Goal: Information Seeking & Learning: Learn about a topic

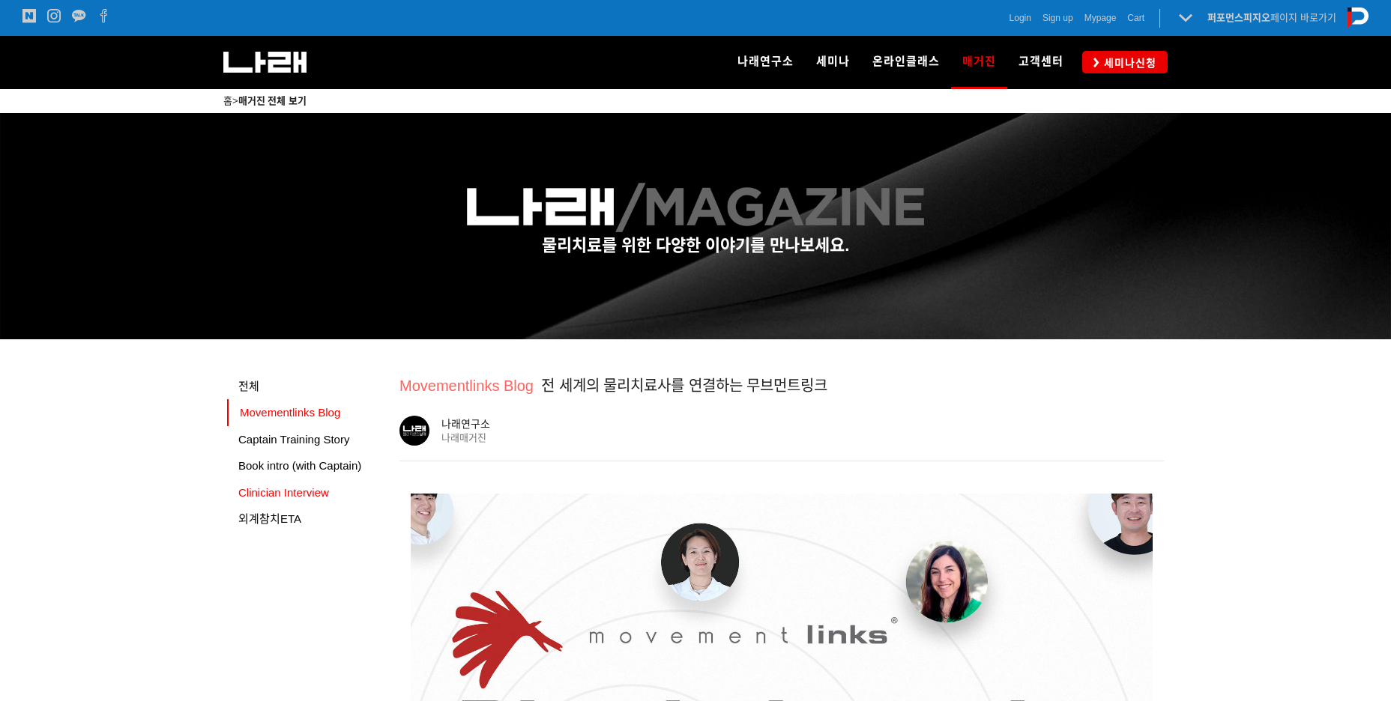
click at [295, 496] on span "Clinician Interview" at bounding box center [283, 492] width 91 height 13
click at [328, 474] on link "Book intro (with Captain)" at bounding box center [307, 466] width 161 height 27
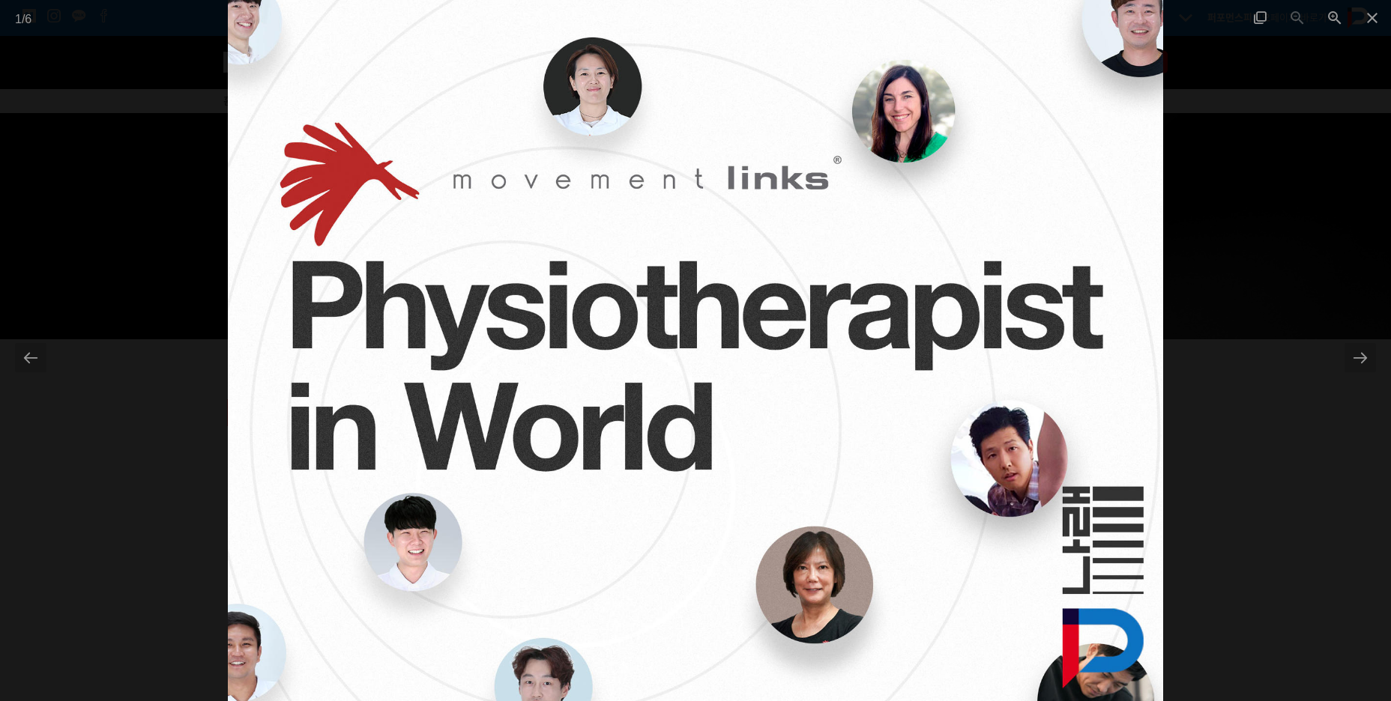
click at [1201, 309] on div at bounding box center [695, 350] width 1391 height 701
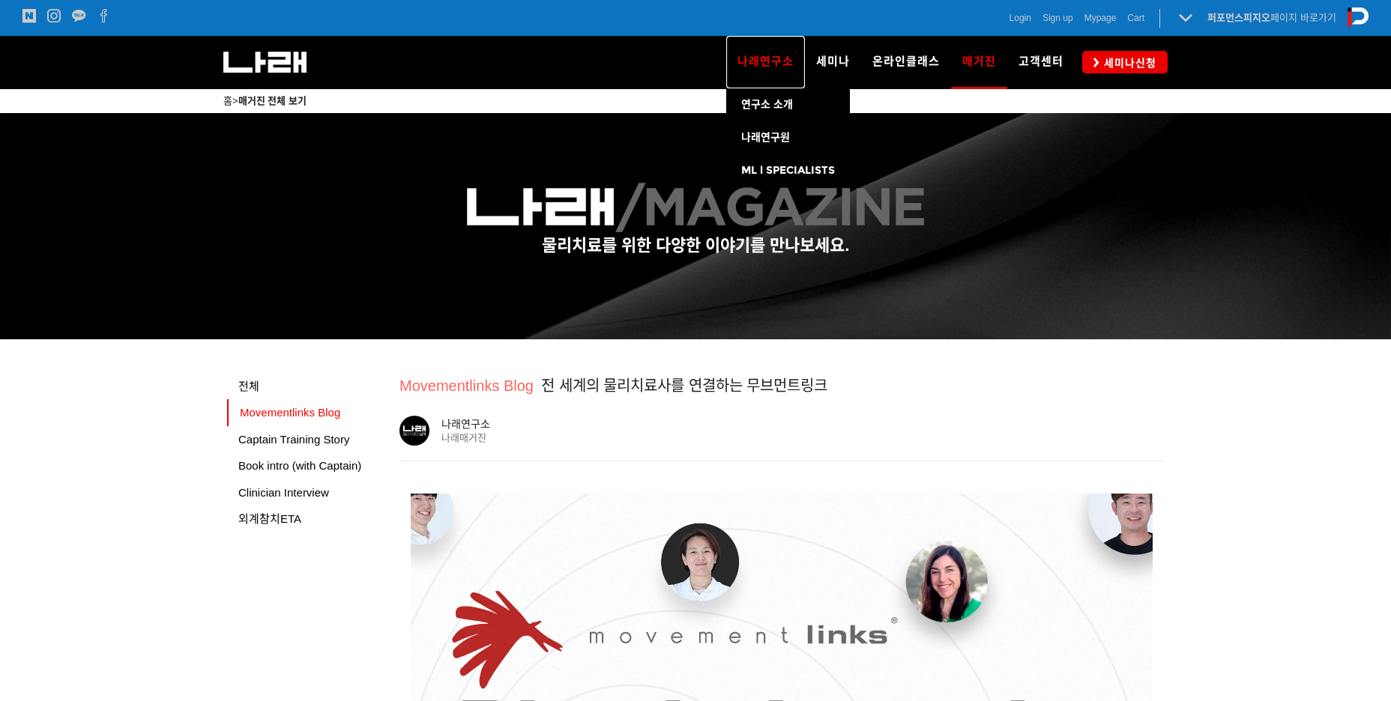
click at [772, 65] on span "나래연구소" at bounding box center [765, 61] width 56 height 13
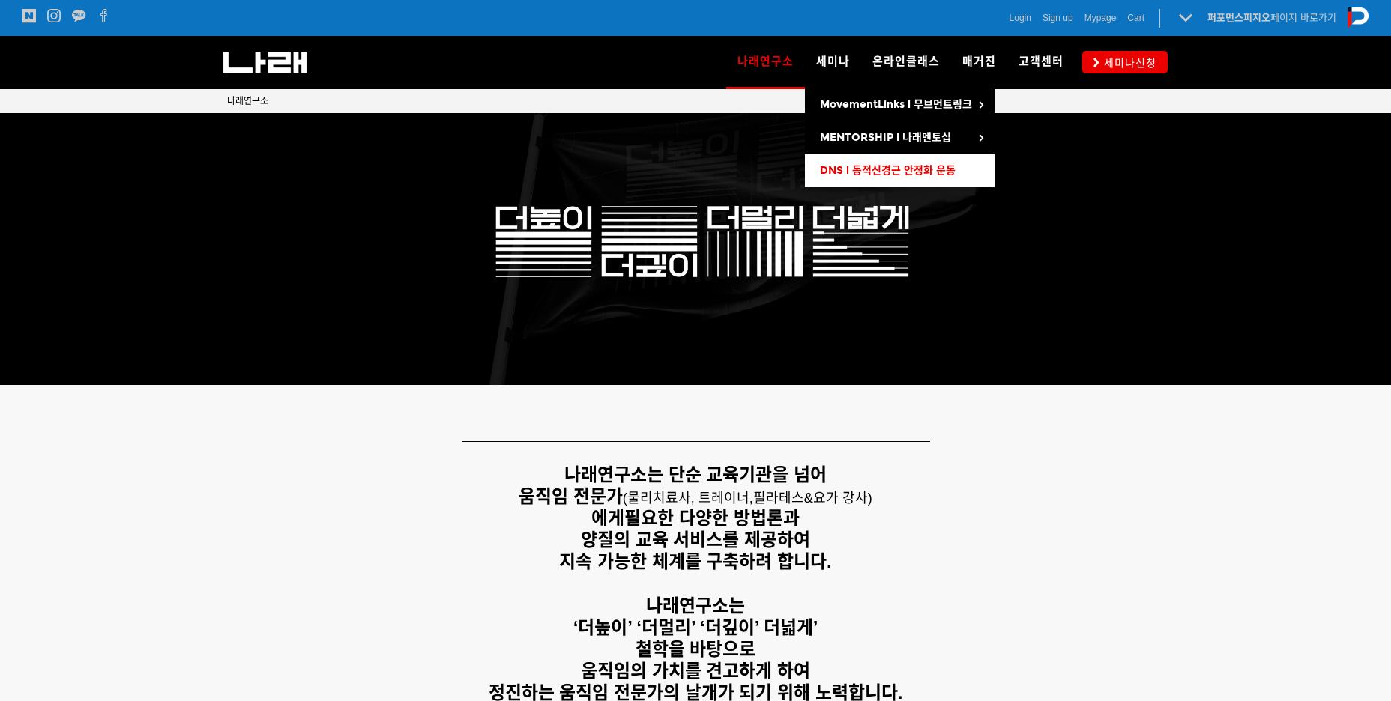
click at [905, 171] on span "DNS l 동적신경근 안정화 운동" at bounding box center [888, 170] width 136 height 13
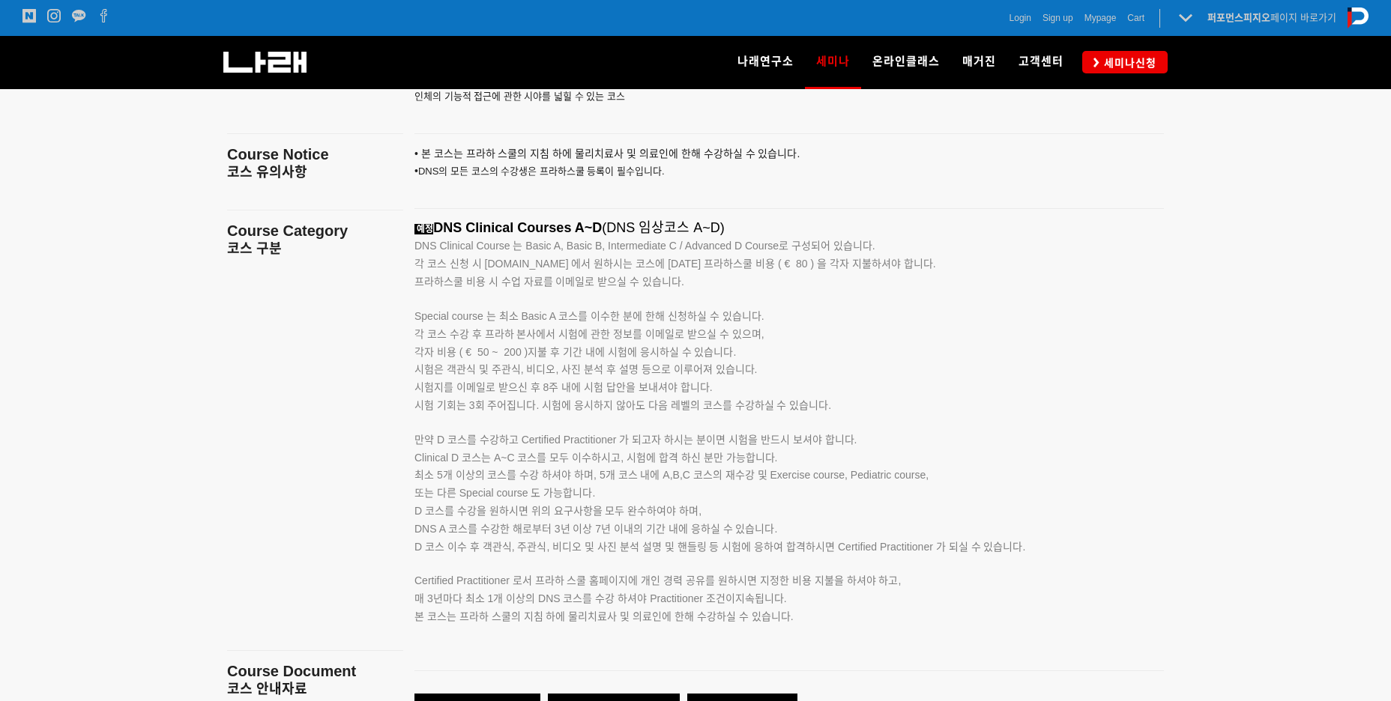
scroll to position [2412, 0]
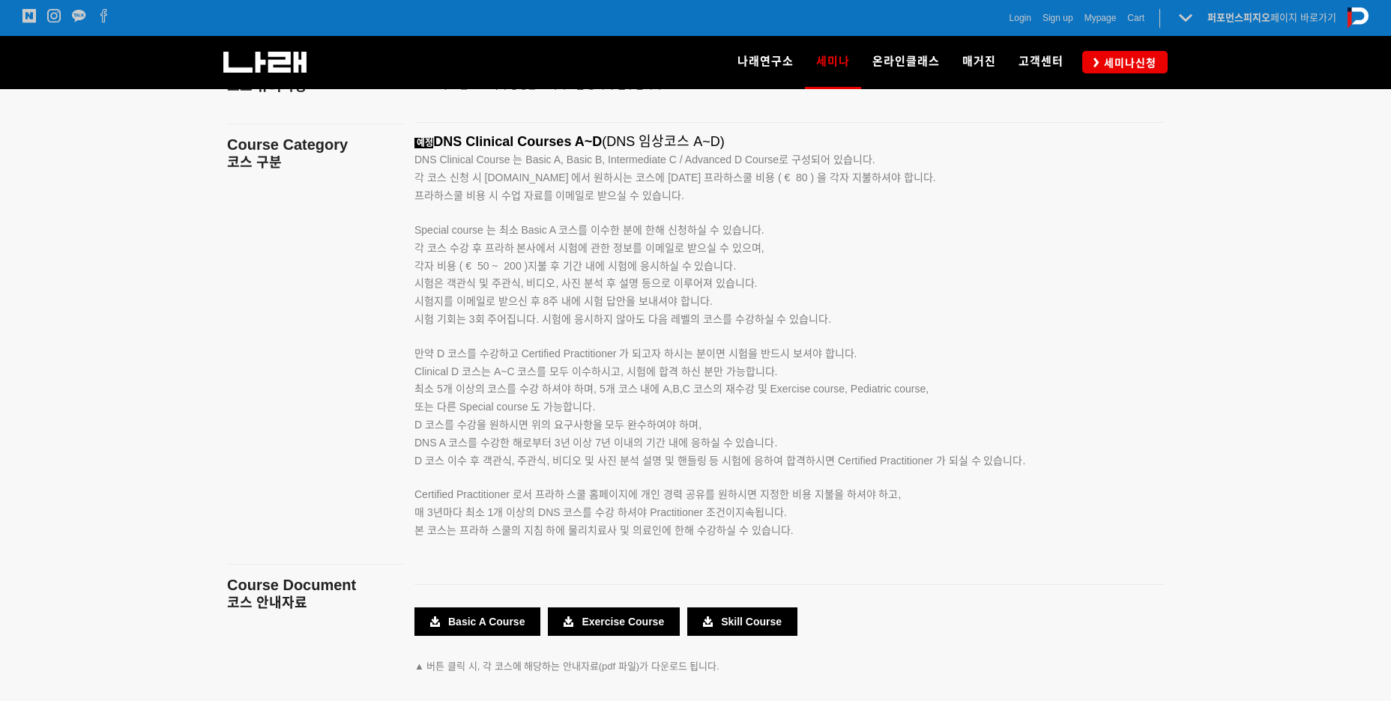
drag, startPoint x: 417, startPoint y: 176, endPoint x: 830, endPoint y: 537, distance: 548.6
click at [830, 537] on div "예정 DNS Clinical Courses A~D (DNS 임상코스 A~D) DNS Clinical Course 는 Basic A, Basic…" at bounding box center [770, 353] width 712 height 439
click at [830, 537] on p "본 코스는 프라하 스쿨의 지침 하에 물리치료사 및 의료인에 한해 수강하실 수 있습니다." at bounding box center [770, 531] width 712 height 18
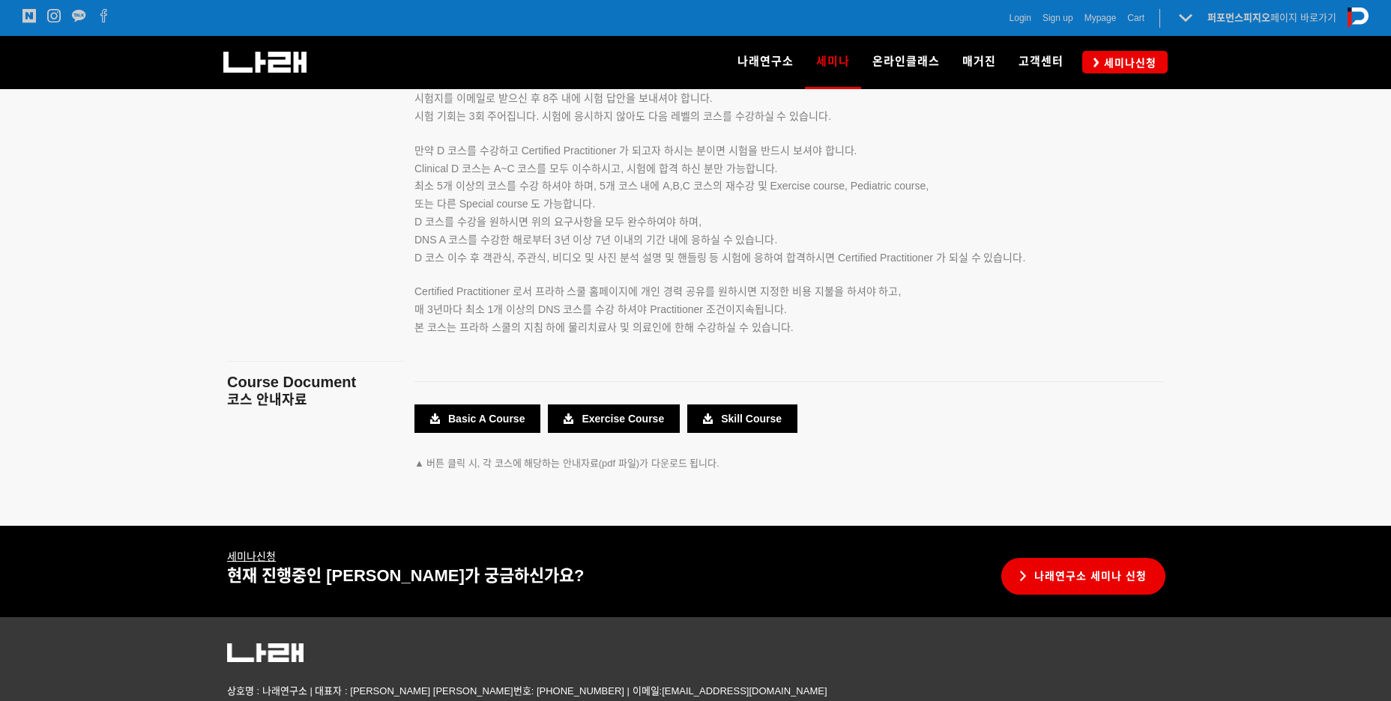
scroll to position [2637, 0]
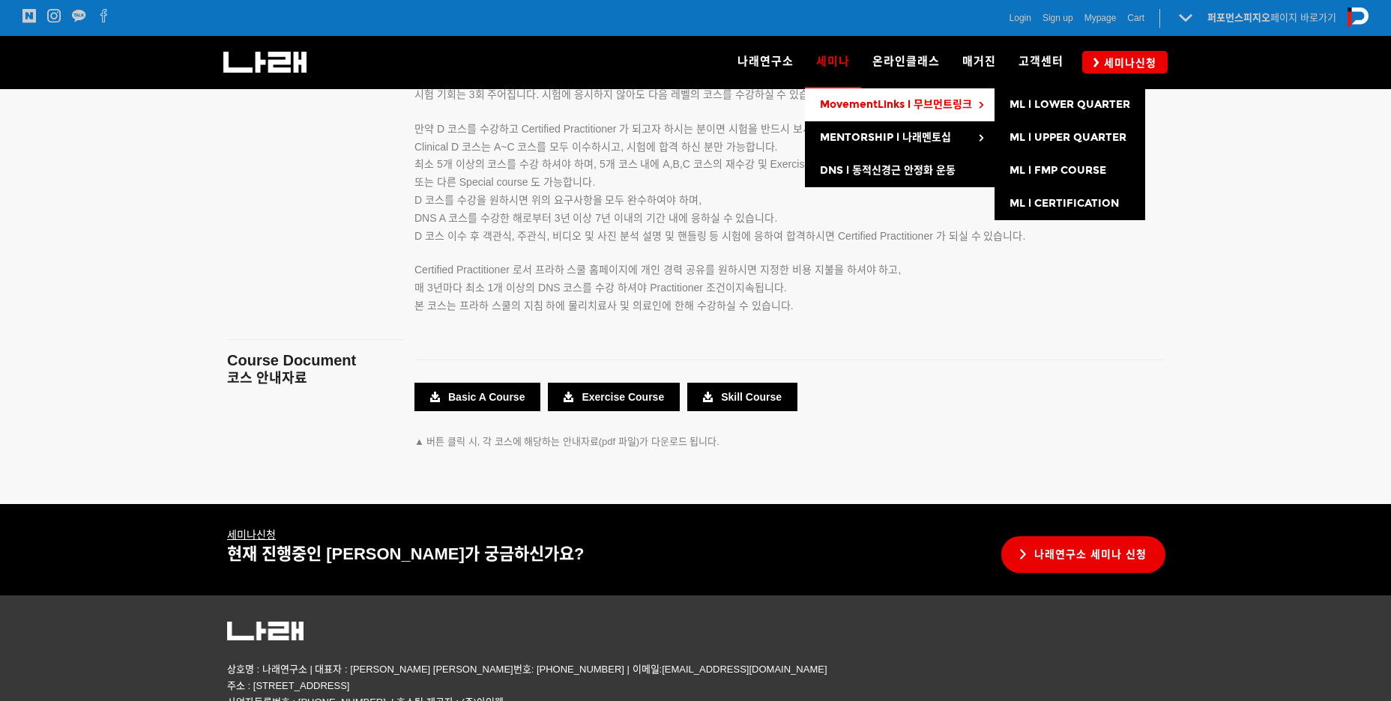
click at [833, 104] on span "MovementLinks l 무브먼트링크" at bounding box center [896, 104] width 152 height 13
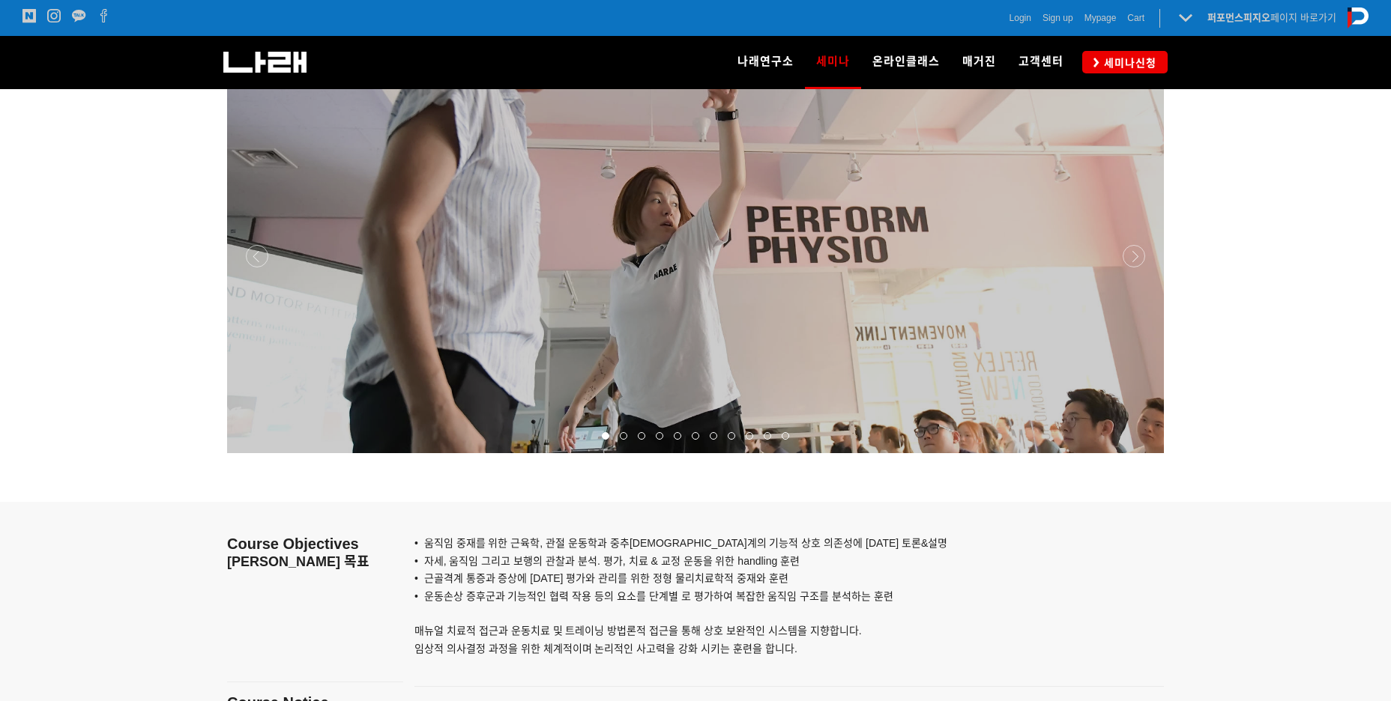
scroll to position [1150, 0]
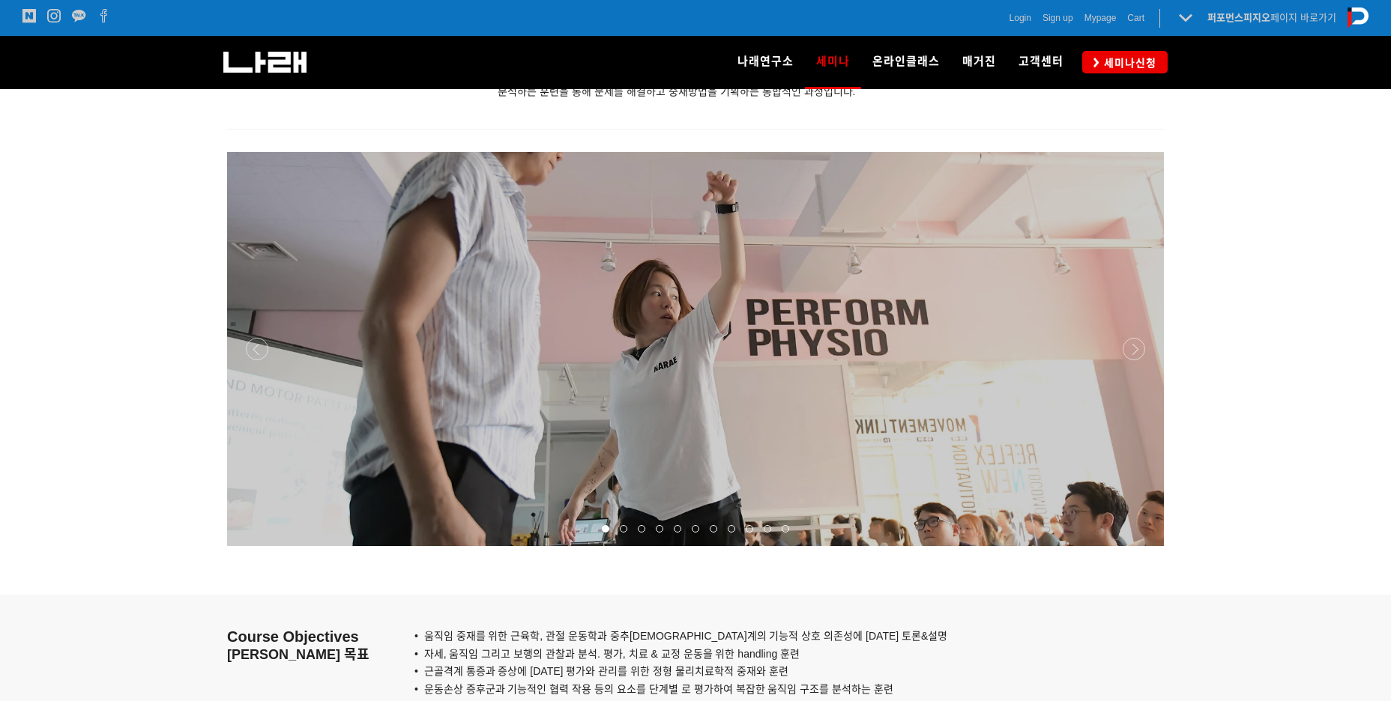
click at [1135, 546] on div at bounding box center [695, 546] width 937 height 0
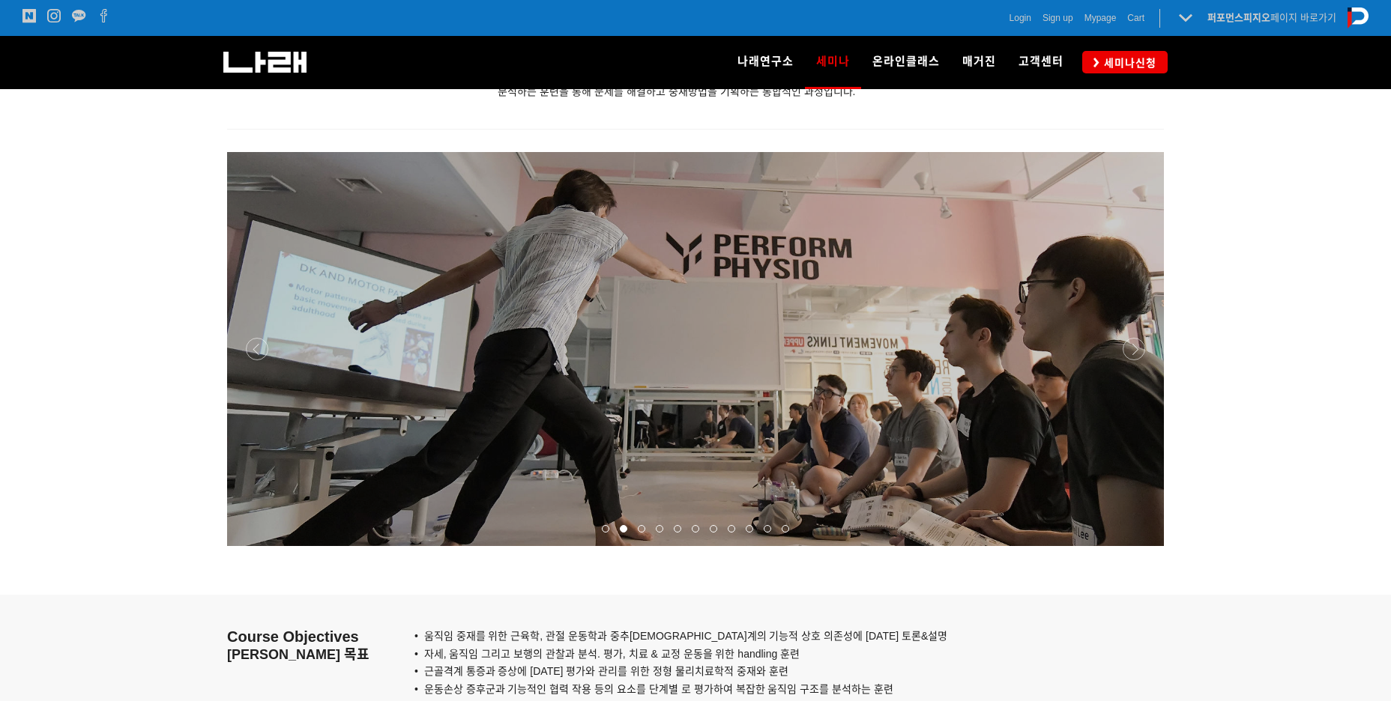
click at [1135, 546] on div at bounding box center [695, 546] width 937 height 0
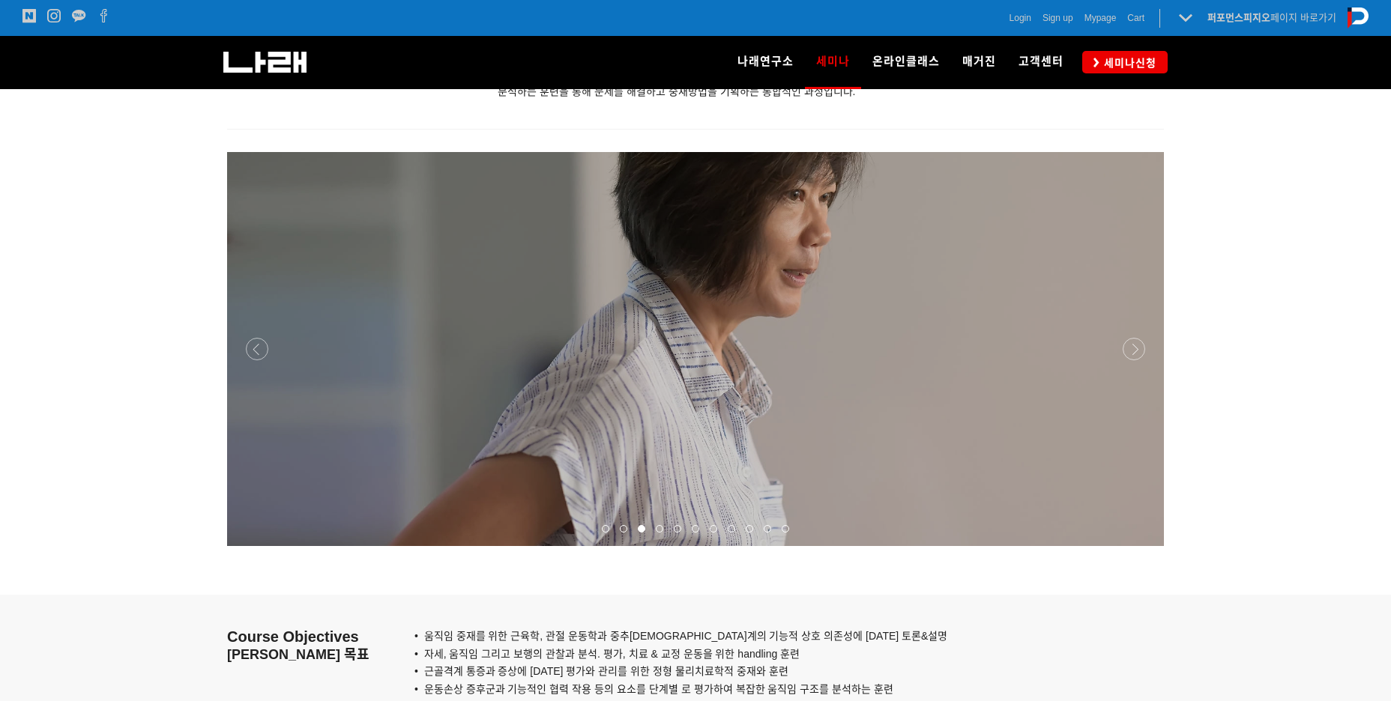
click at [1135, 546] on div at bounding box center [695, 546] width 937 height 0
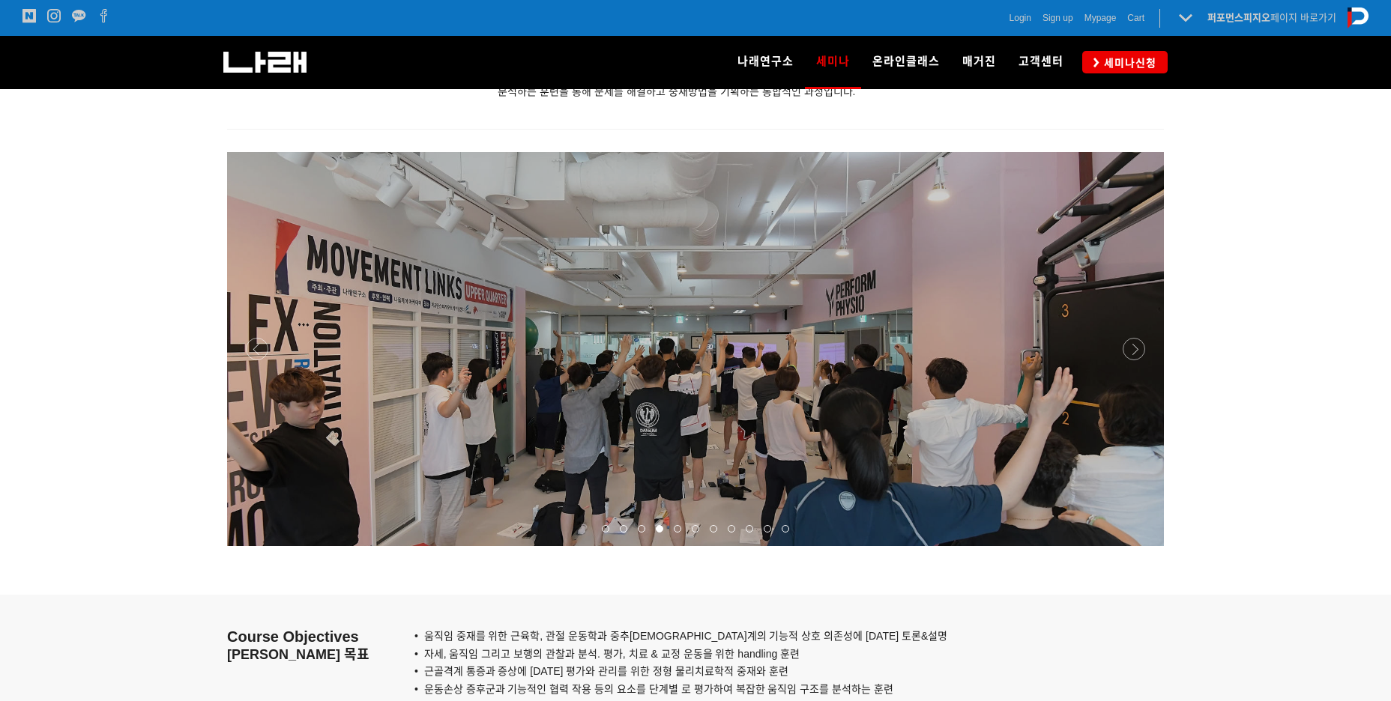
click at [1135, 546] on div at bounding box center [695, 546] width 937 height 0
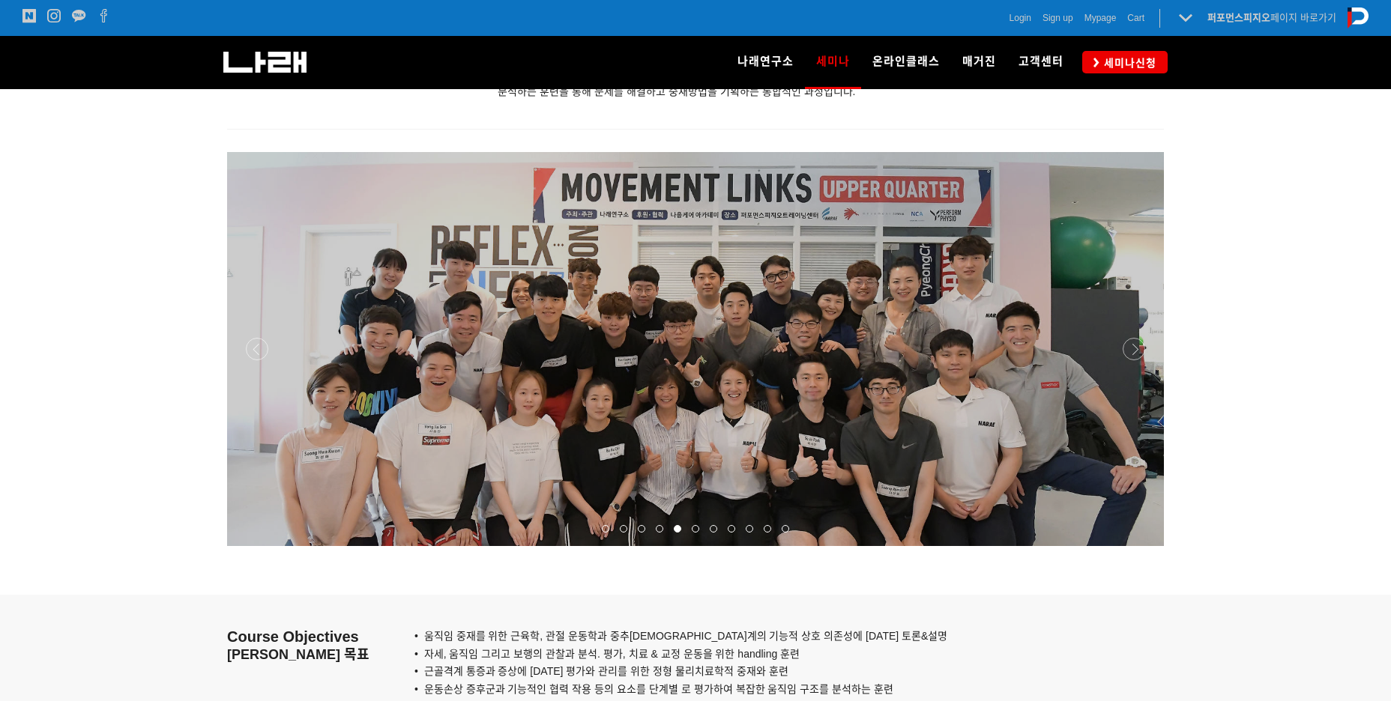
click at [1135, 546] on div at bounding box center [695, 546] width 937 height 0
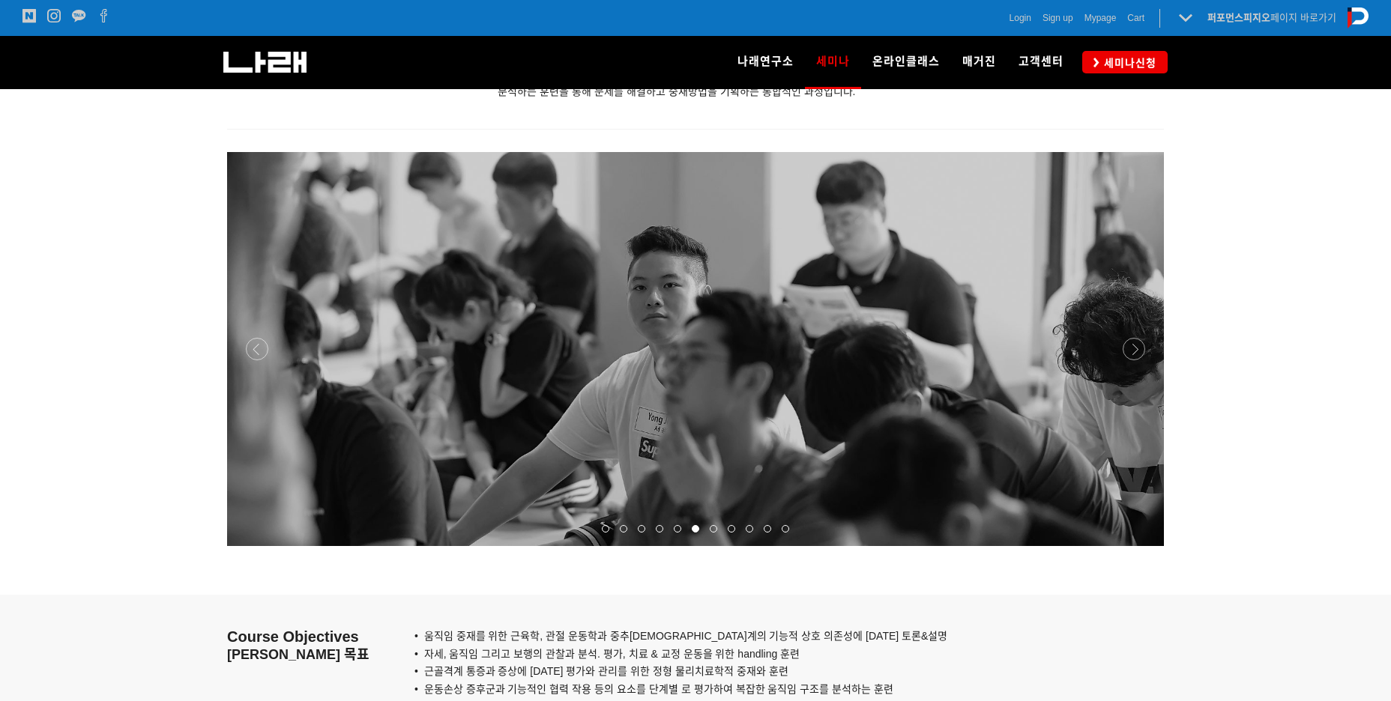
drag, startPoint x: 1387, startPoint y: 321, endPoint x: 1374, endPoint y: 413, distance: 93.2
click at [1374, 413] on div at bounding box center [695, 368] width 1391 height 454
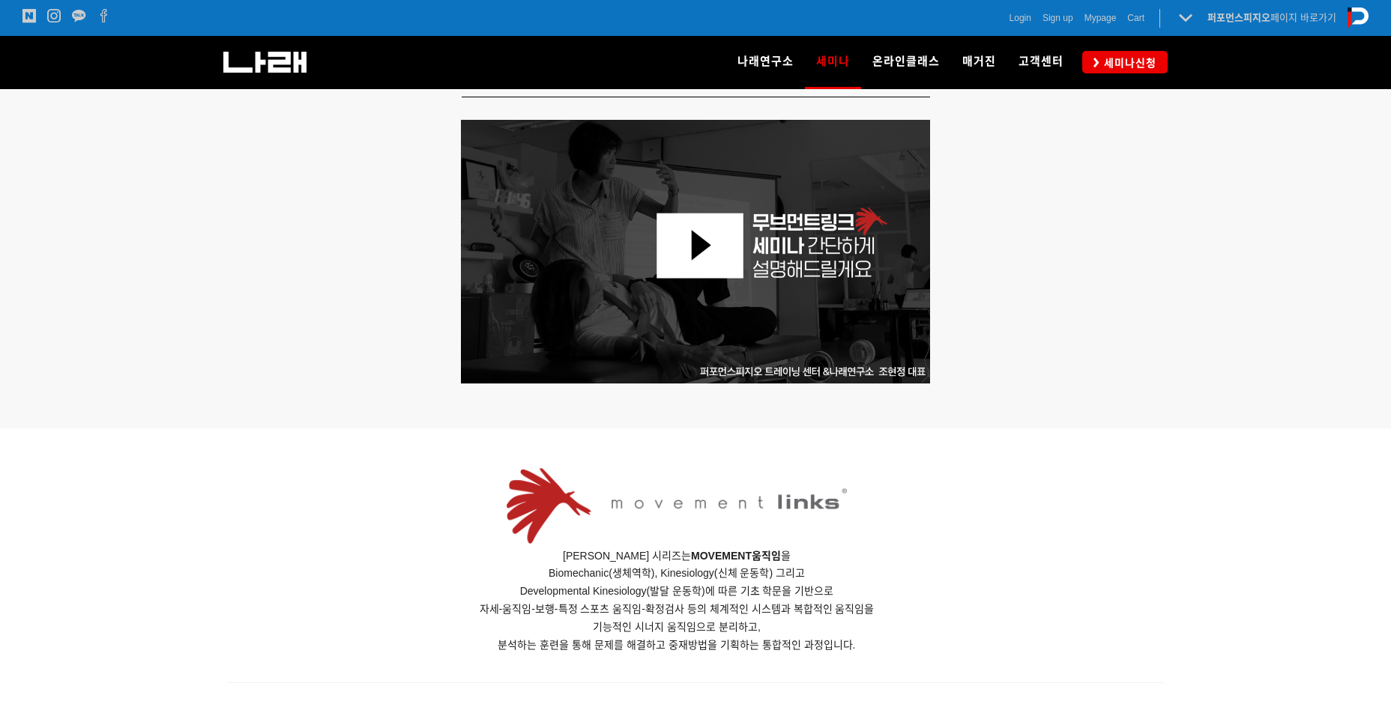
scroll to position [0, 0]
